Goal: Transaction & Acquisition: Purchase product/service

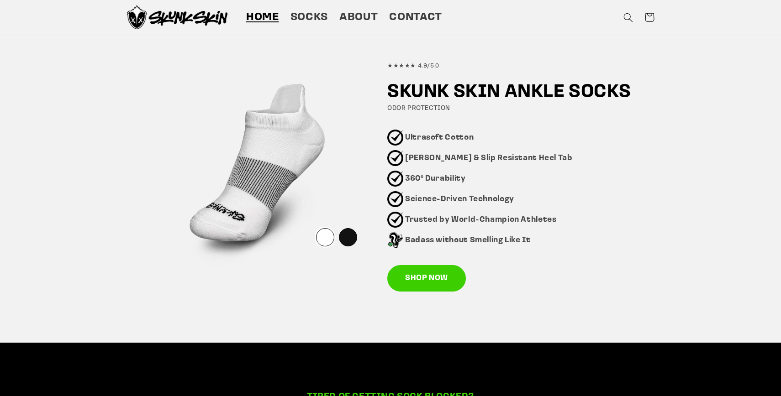
scroll to position [544, 0]
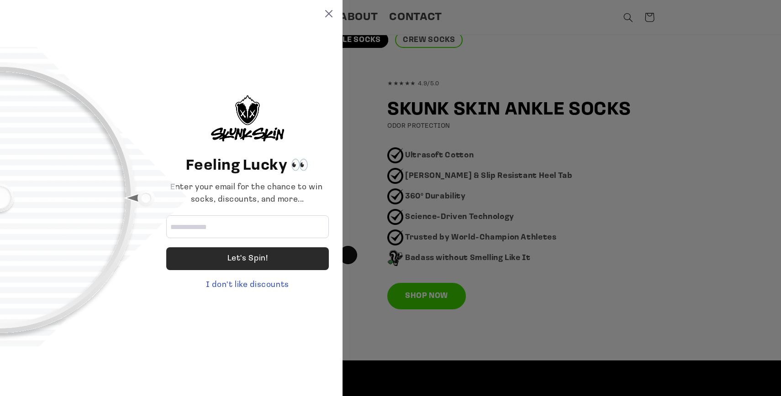
click at [223, 262] on div "Let's Spin!" at bounding box center [247, 258] width 163 height 23
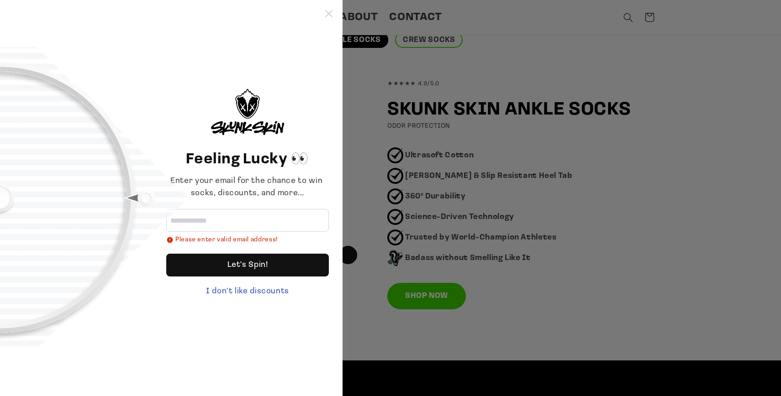
click at [331, 10] on icon at bounding box center [328, 13] width 7 height 7
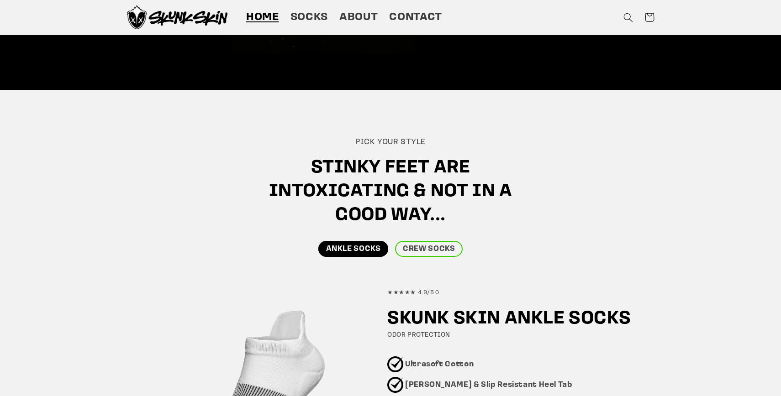
scroll to position [333, 0]
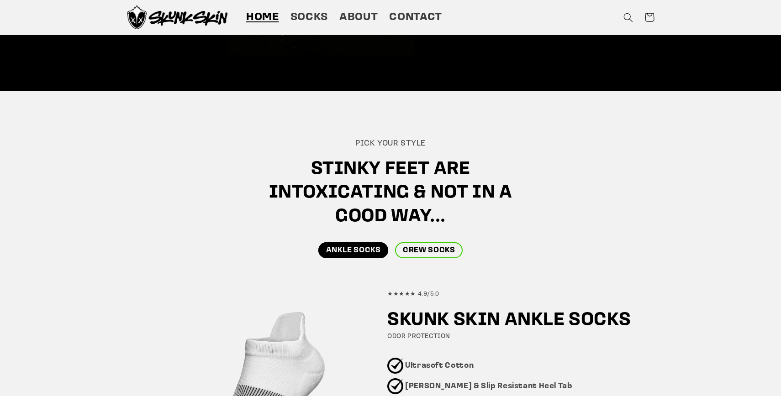
click at [431, 249] on link "CREW SOCKS" at bounding box center [429, 250] width 68 height 16
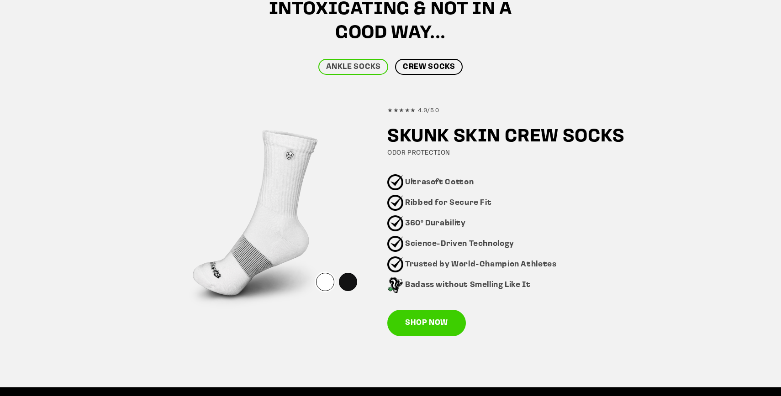
scroll to position [521, 0]
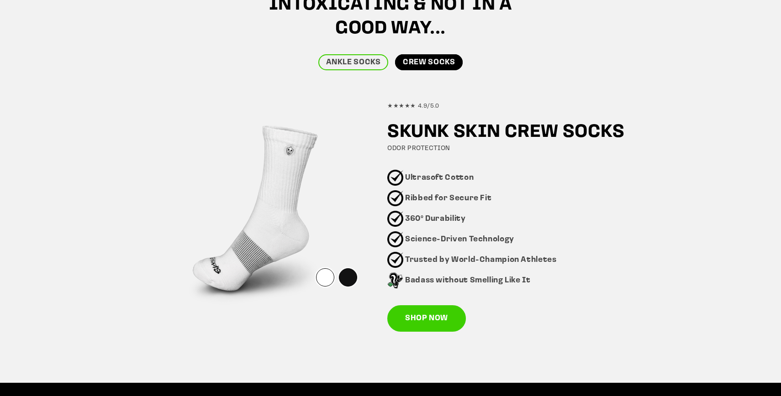
click at [347, 276] on div at bounding box center [348, 277] width 18 height 18
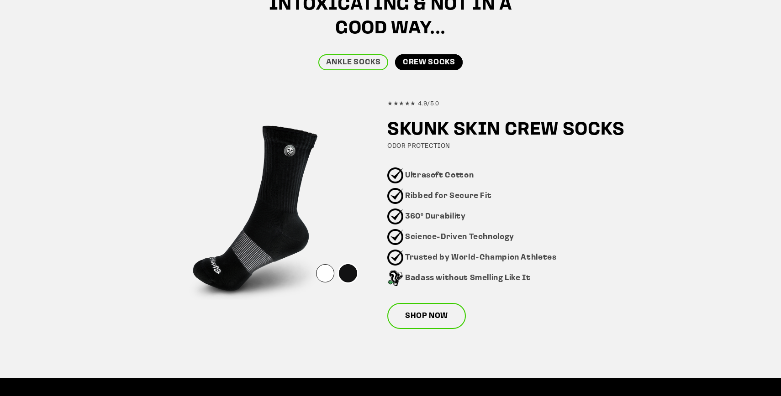
click at [416, 318] on link "SHOP NOW" at bounding box center [426, 316] width 79 height 26
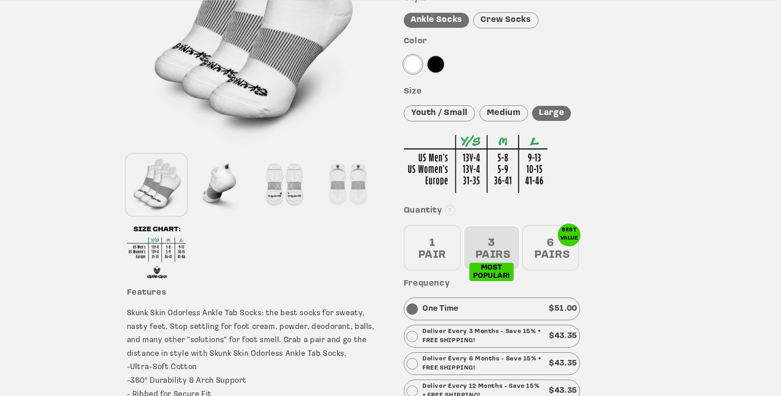
scroll to position [215, 0]
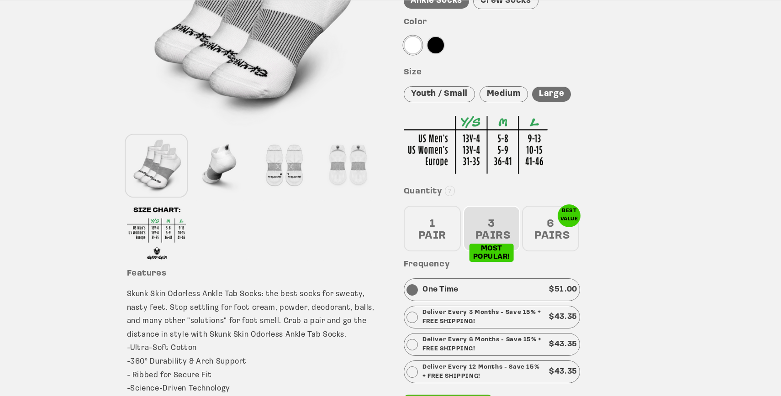
click at [422, 232] on div "1 PAIR" at bounding box center [432, 229] width 57 height 46
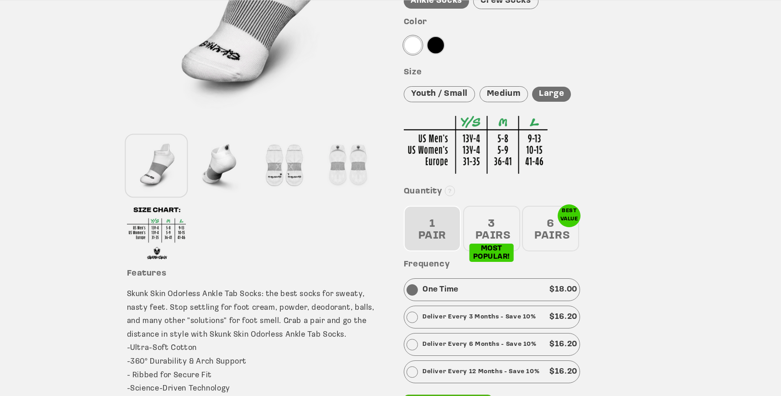
click at [488, 231] on div "3 PAIRS" at bounding box center [491, 229] width 57 height 46
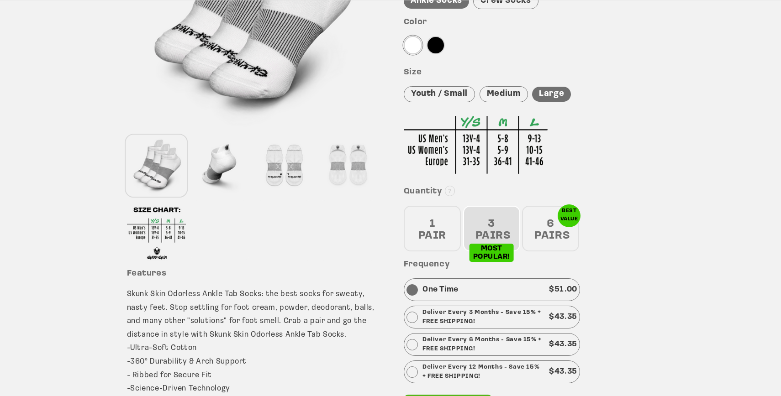
click at [437, 231] on div "1 PAIR" at bounding box center [432, 229] width 57 height 46
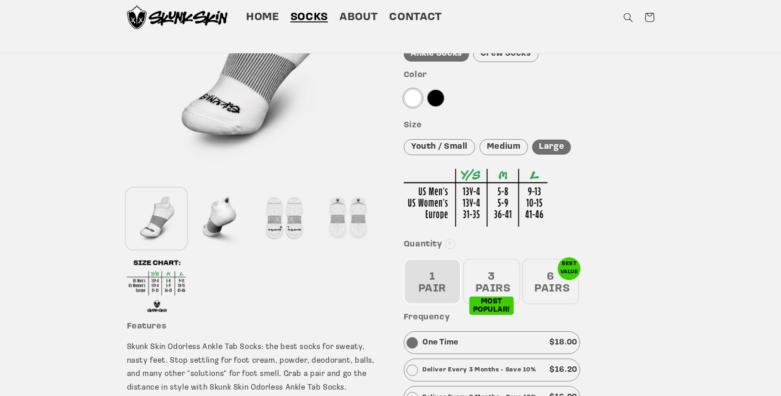
scroll to position [159, 0]
